Goal: Obtain resource: Download file/media

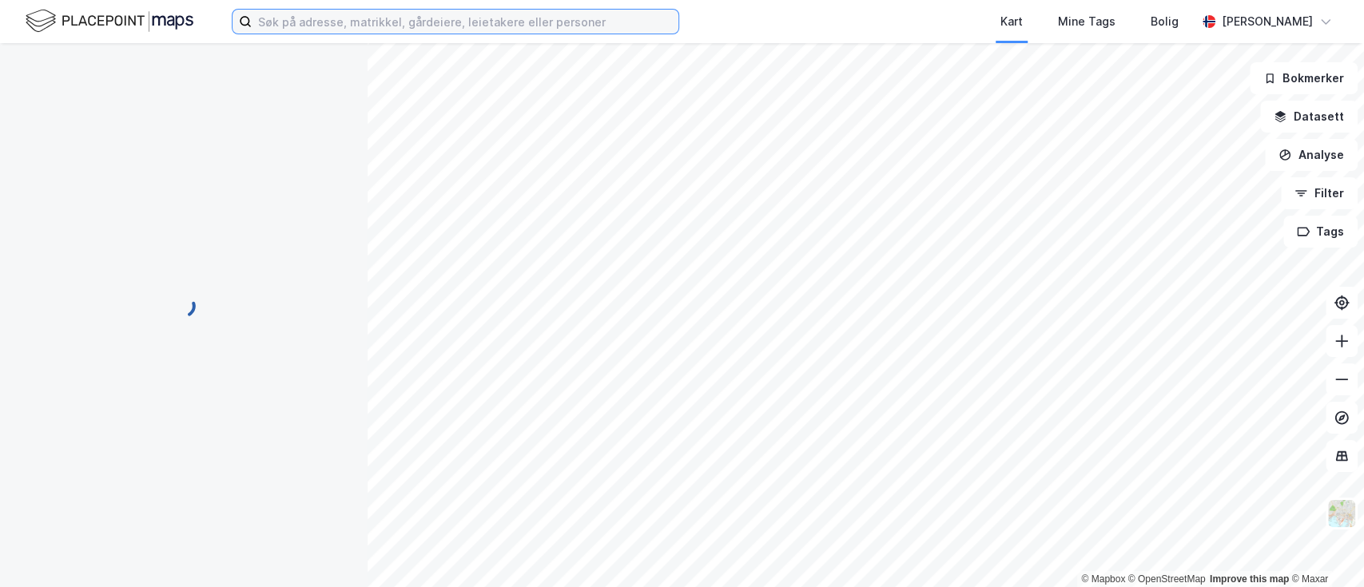
click at [335, 26] on input at bounding box center [465, 22] width 427 height 24
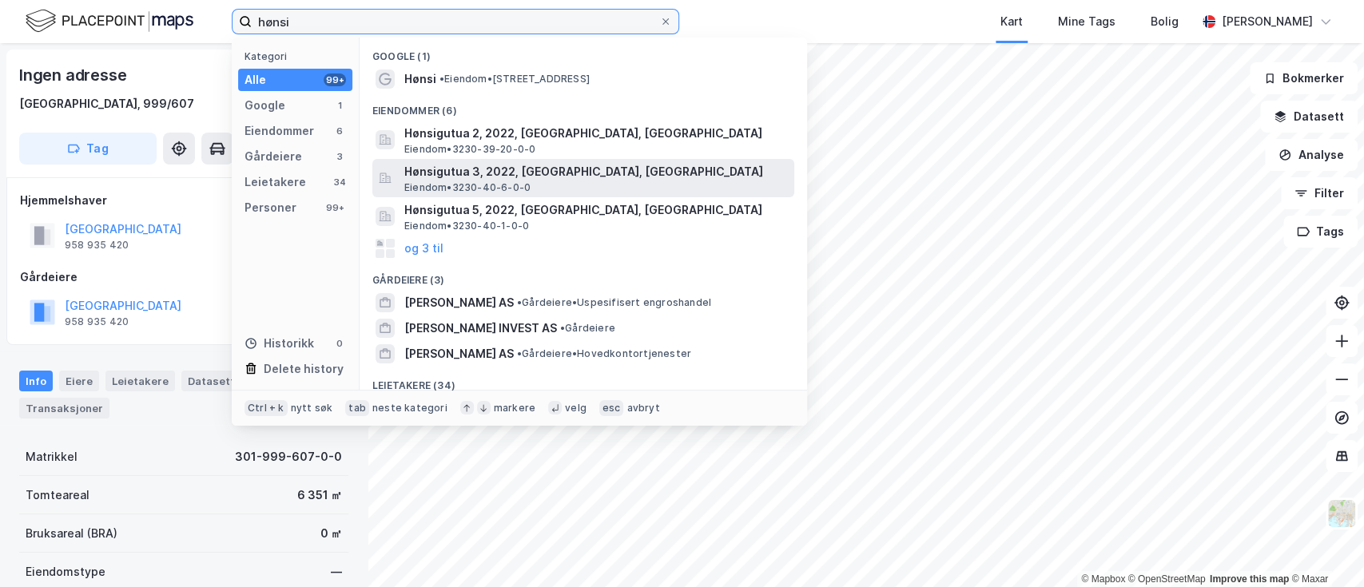
type input "hønsi"
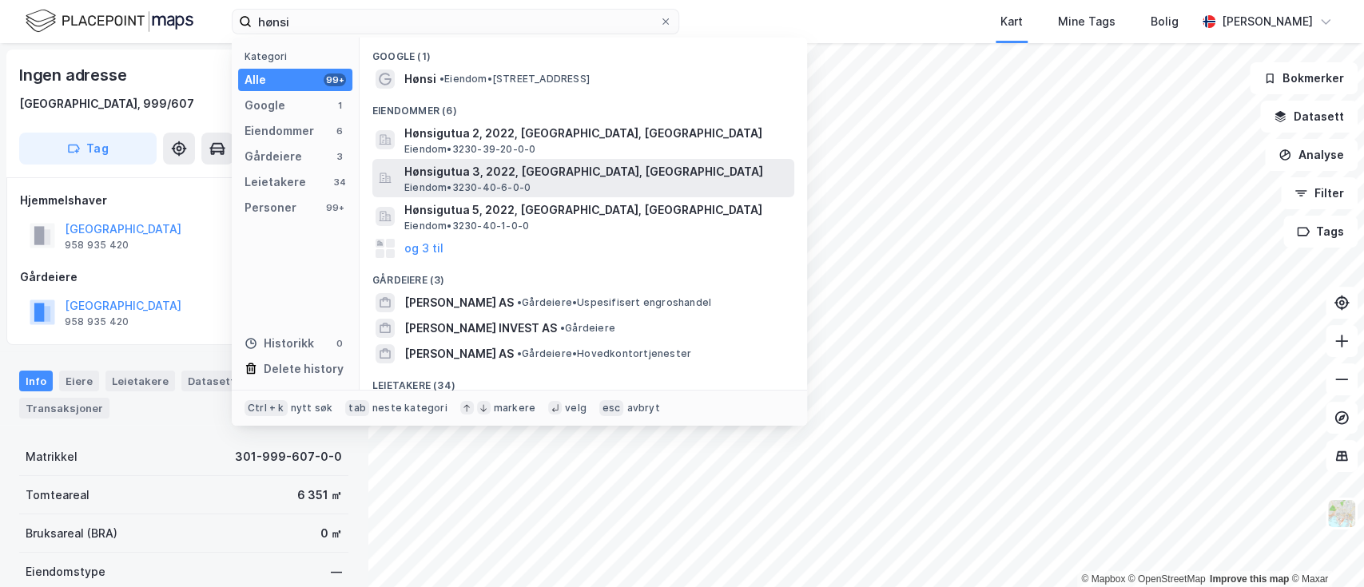
click at [559, 174] on span "Hønsigutua 3, 2022, [GEOGRAPHIC_DATA], [GEOGRAPHIC_DATA]" at bounding box center [595, 171] width 383 height 19
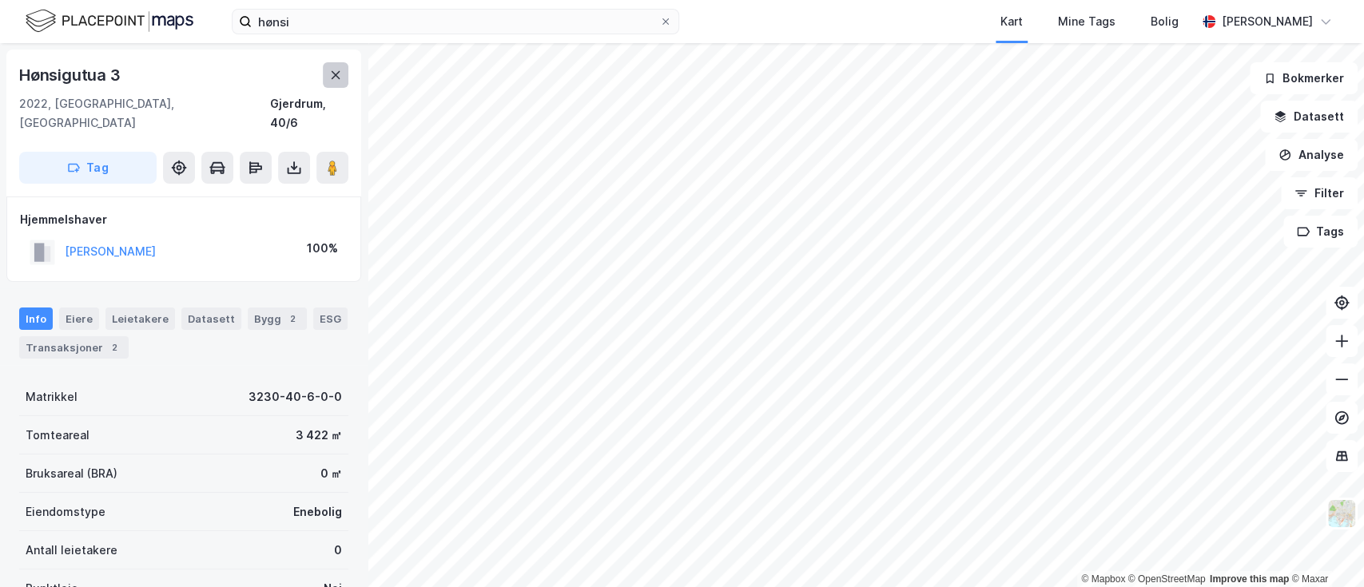
click at [328, 73] on button at bounding box center [336, 75] width 26 height 26
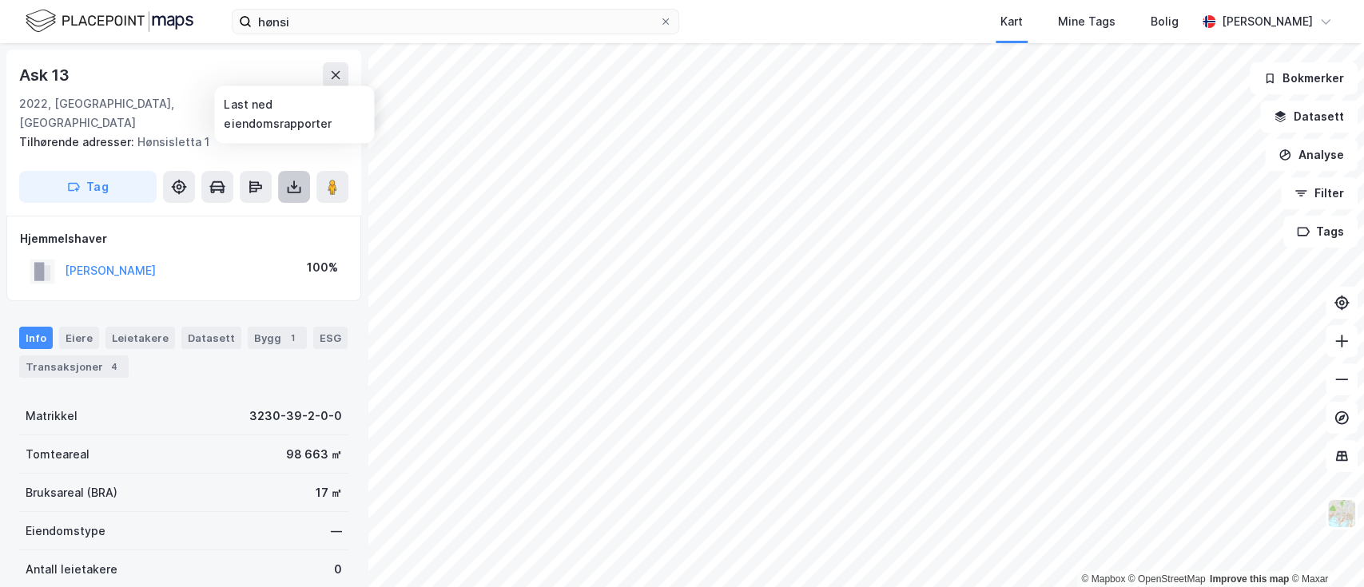
click at [296, 179] on icon at bounding box center [294, 187] width 16 height 16
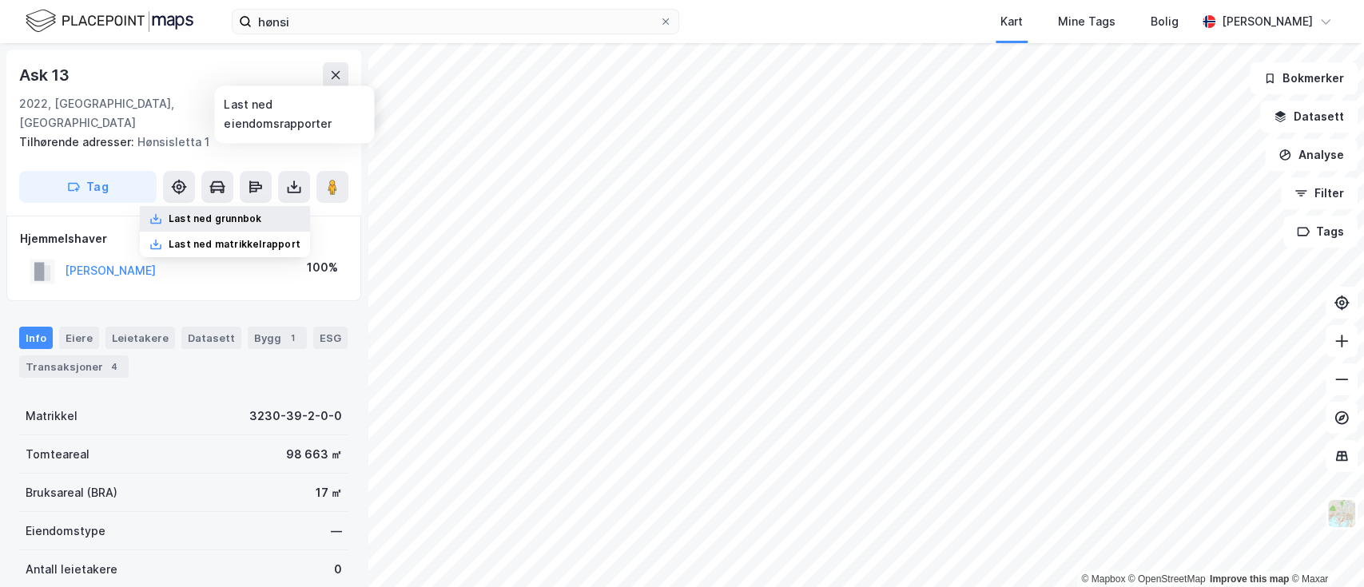
click at [216, 213] on div "Last ned grunnbok" at bounding box center [215, 219] width 93 height 13
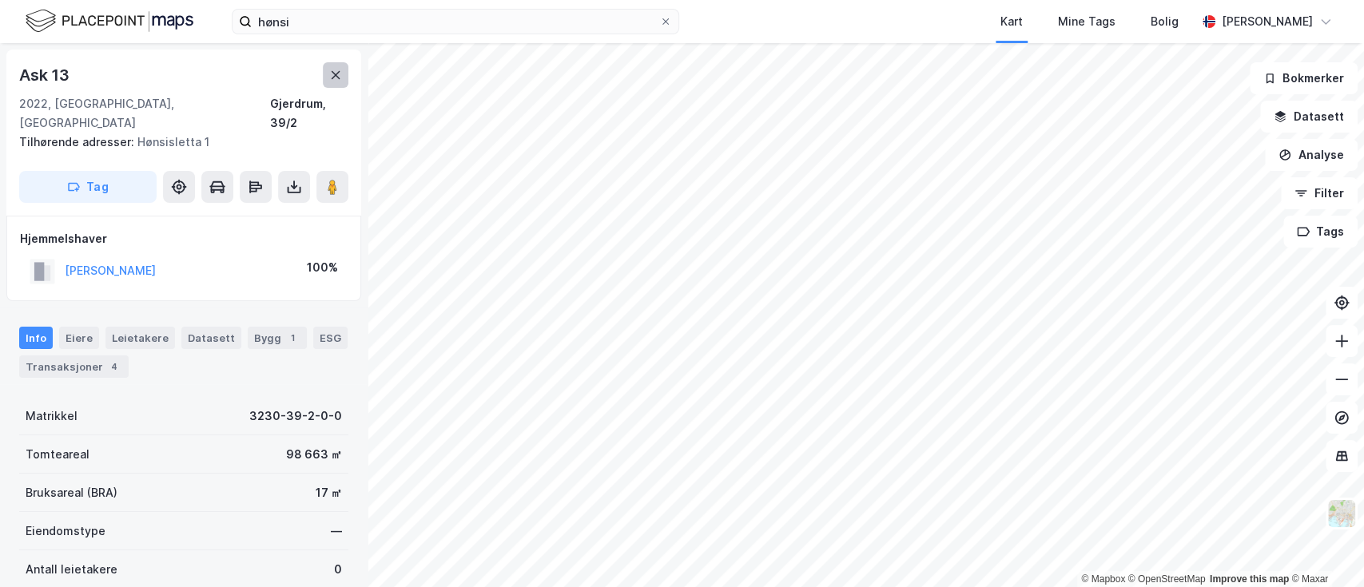
click at [332, 72] on icon at bounding box center [336, 75] width 9 height 8
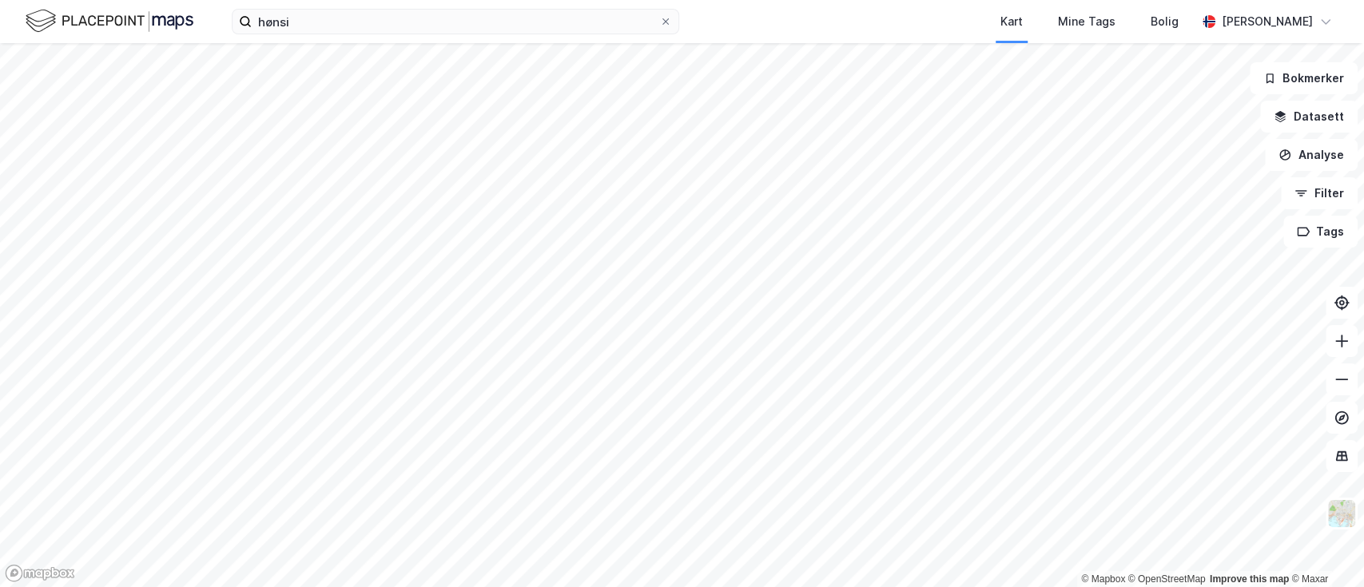
click at [912, 586] on html "hønsi Kart Mine Tags Bolig [PERSON_NAME] © Mapbox © OpenStreetMap Improve this …" at bounding box center [682, 293] width 1364 height 587
